Goal: Task Accomplishment & Management: Use online tool/utility

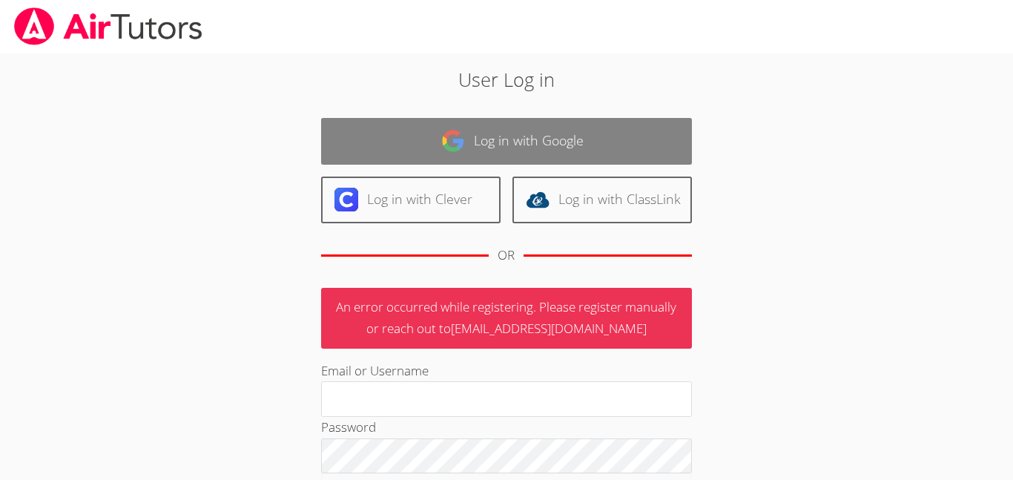
click at [478, 134] on link "Log in with Google" at bounding box center [506, 141] width 371 height 47
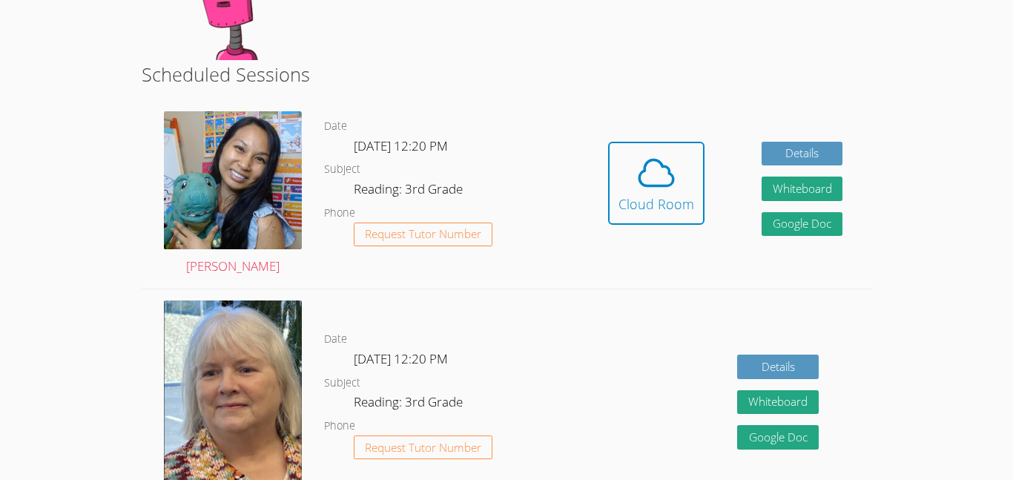
scroll to position [237, 0]
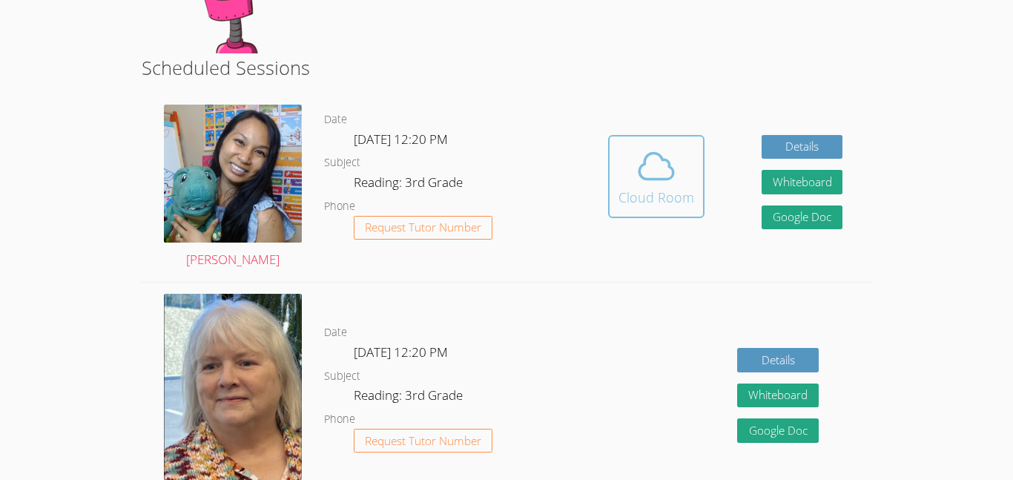
click at [646, 168] on icon at bounding box center [657, 166] width 42 height 42
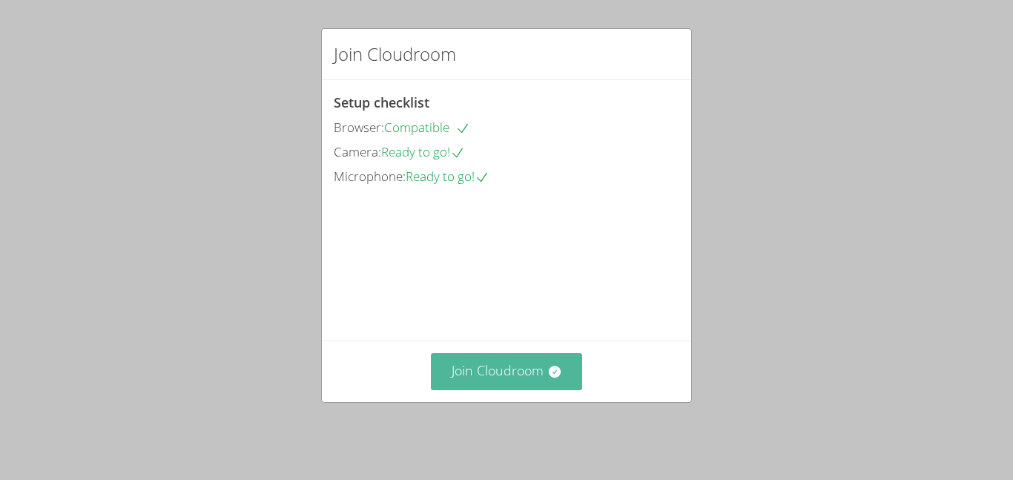
click at [501, 382] on button "Join Cloudroom" at bounding box center [507, 371] width 152 height 36
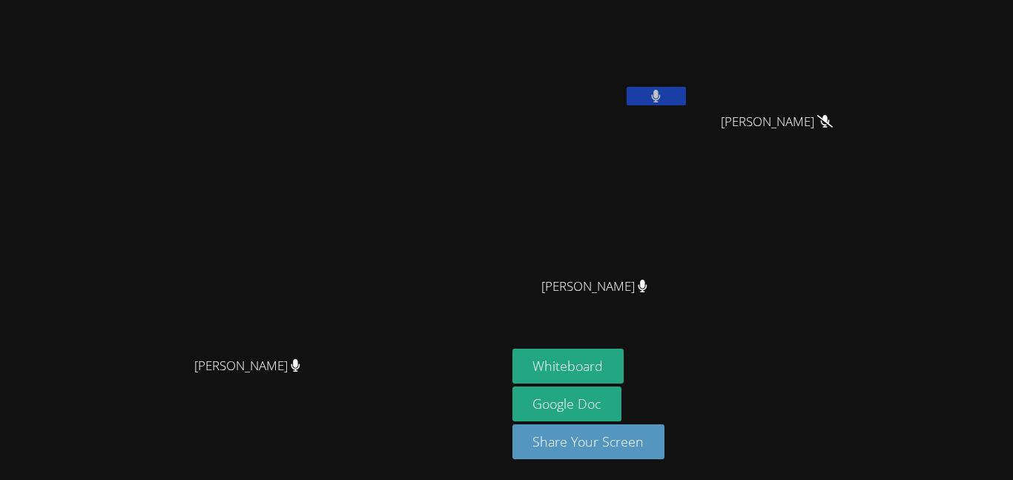
click at [686, 98] on button at bounding box center [656, 96] width 59 height 19
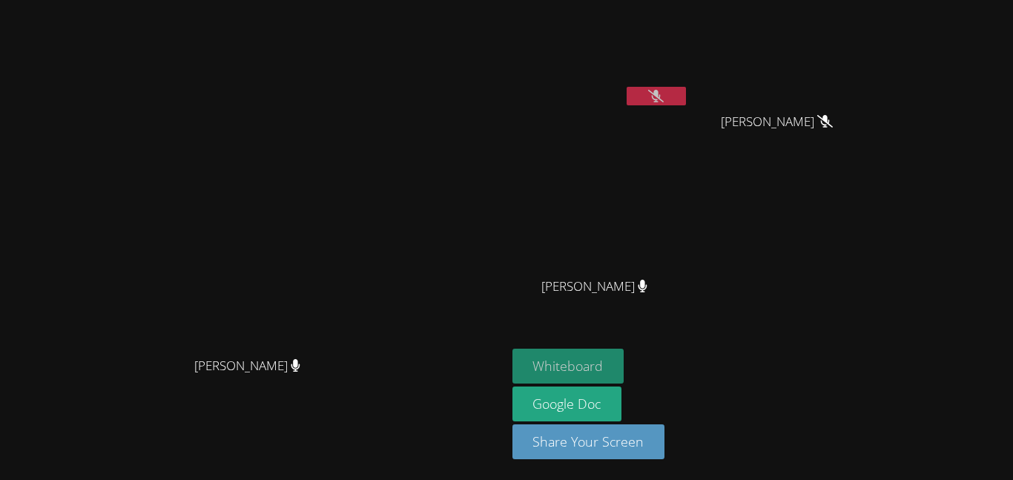
click at [625, 362] on button "Whiteboard" at bounding box center [569, 366] width 112 height 35
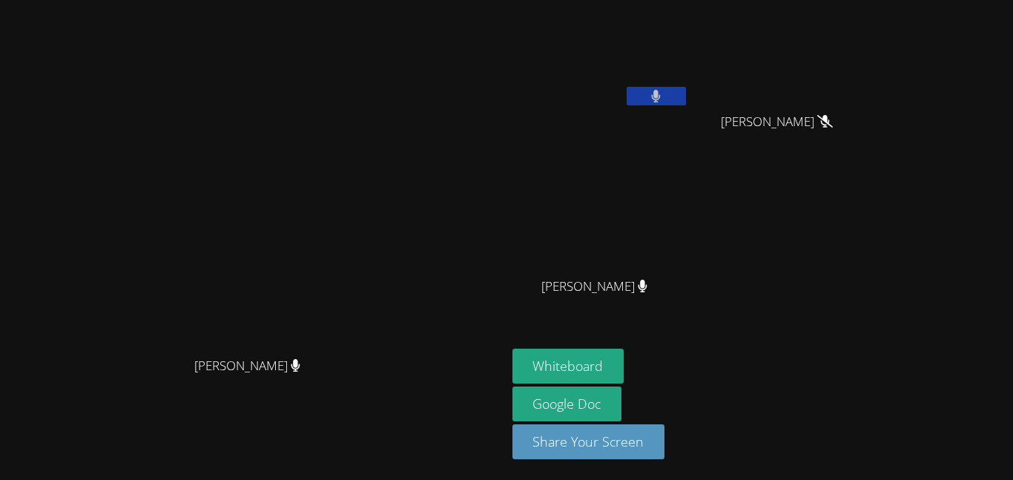
click at [686, 93] on button at bounding box center [656, 96] width 59 height 19
click at [686, 94] on button at bounding box center [656, 96] width 59 height 19
click at [664, 90] on icon at bounding box center [656, 96] width 16 height 13
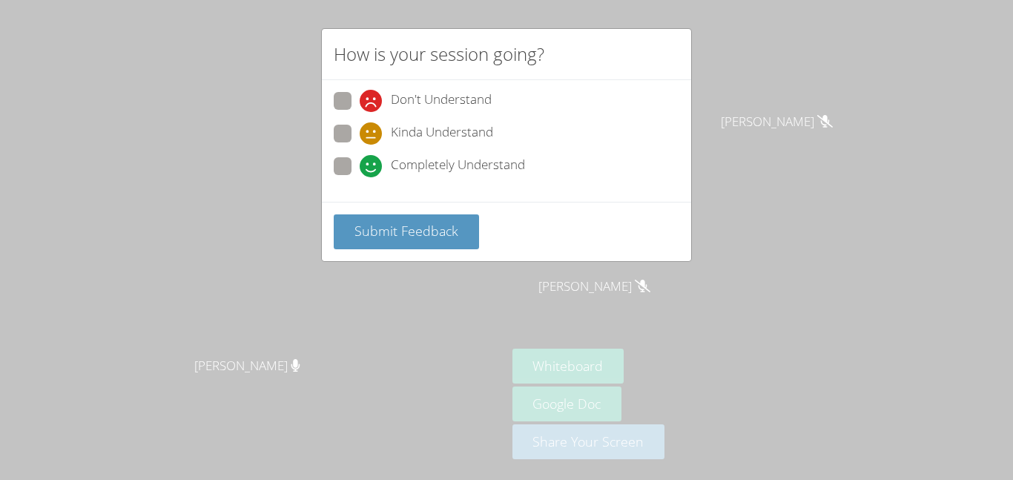
click at [431, 168] on span "Completely Understand" at bounding box center [458, 166] width 134 height 22
click at [372, 168] on input "Completely Understand" at bounding box center [366, 163] width 13 height 13
radio input "true"
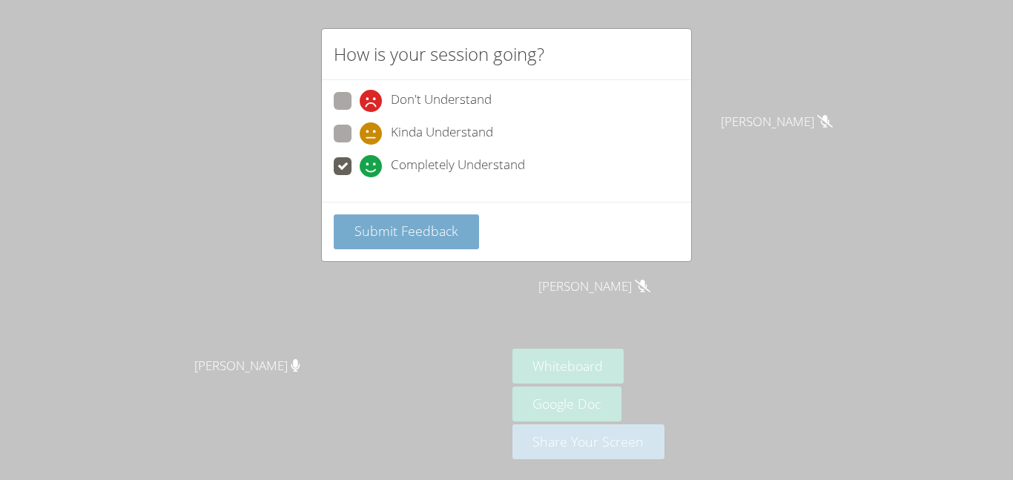
click at [412, 230] on span "Submit Feedback" at bounding box center [407, 231] width 104 height 18
